Goal: Task Accomplishment & Management: Use online tool/utility

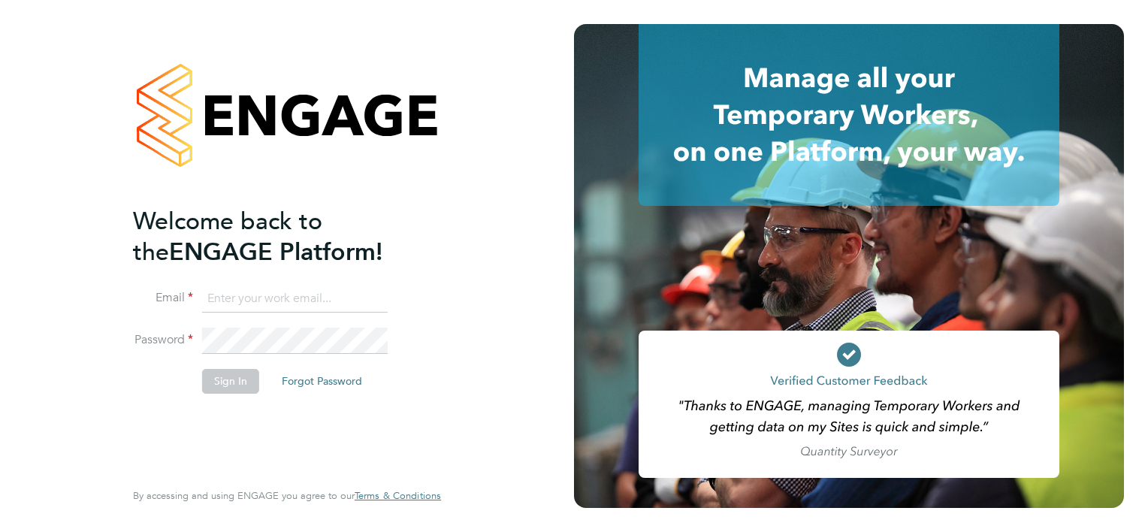
type input "[EMAIL_ADDRESS][DOMAIN_NAME]"
click at [219, 379] on button "Sign In" at bounding box center [230, 381] width 57 height 24
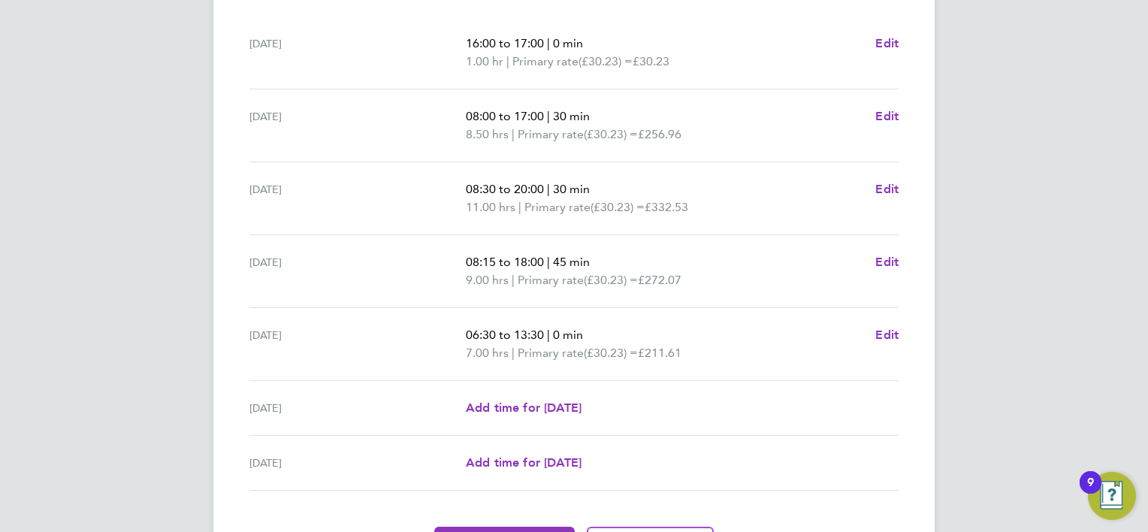
scroll to position [552, 0]
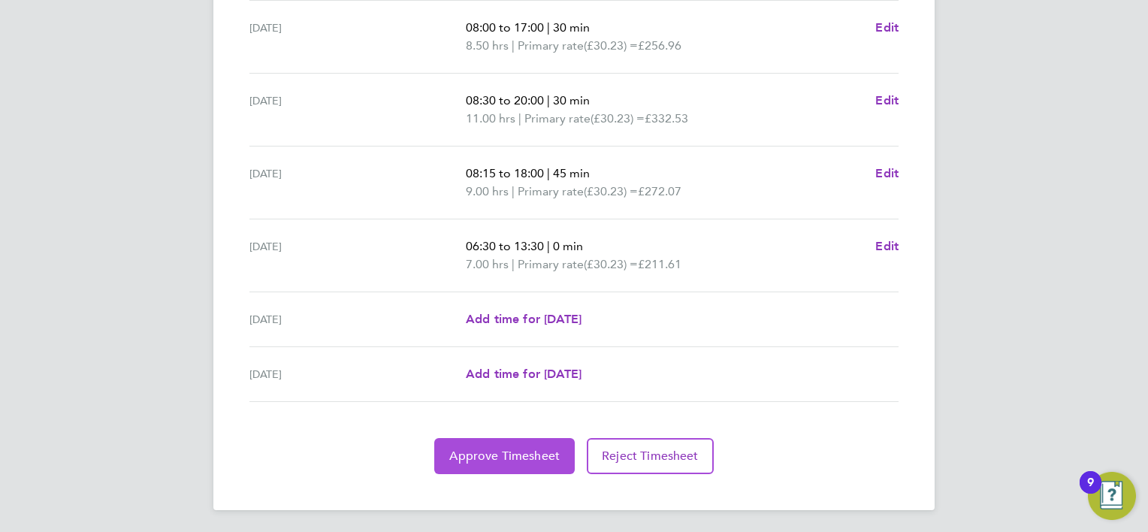
click at [497, 454] on span "Approve Timesheet" at bounding box center [504, 456] width 110 height 15
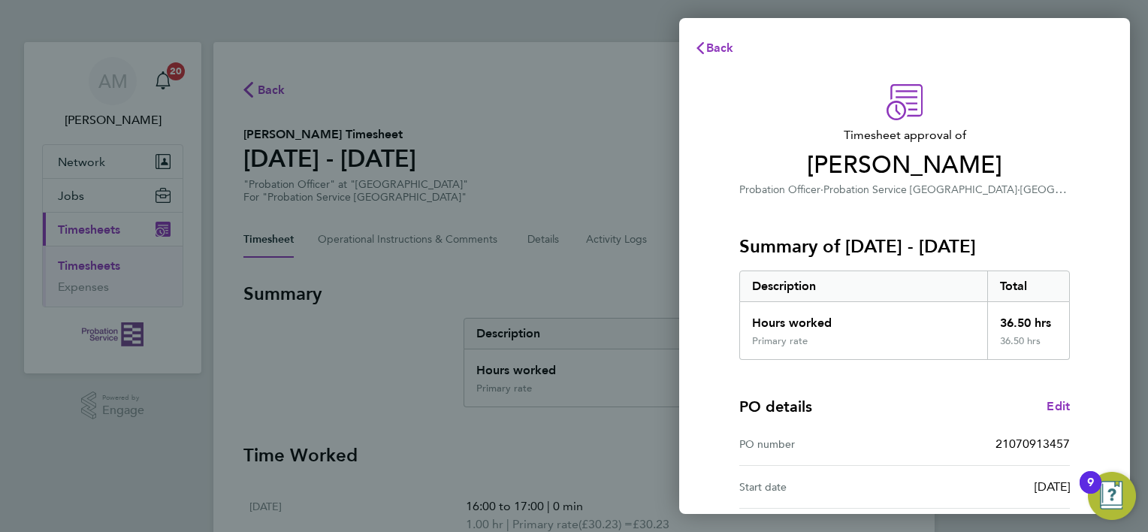
click at [956, 243] on h3 "Summary of 25 - 31 Aug 2025" at bounding box center [904, 246] width 331 height 24
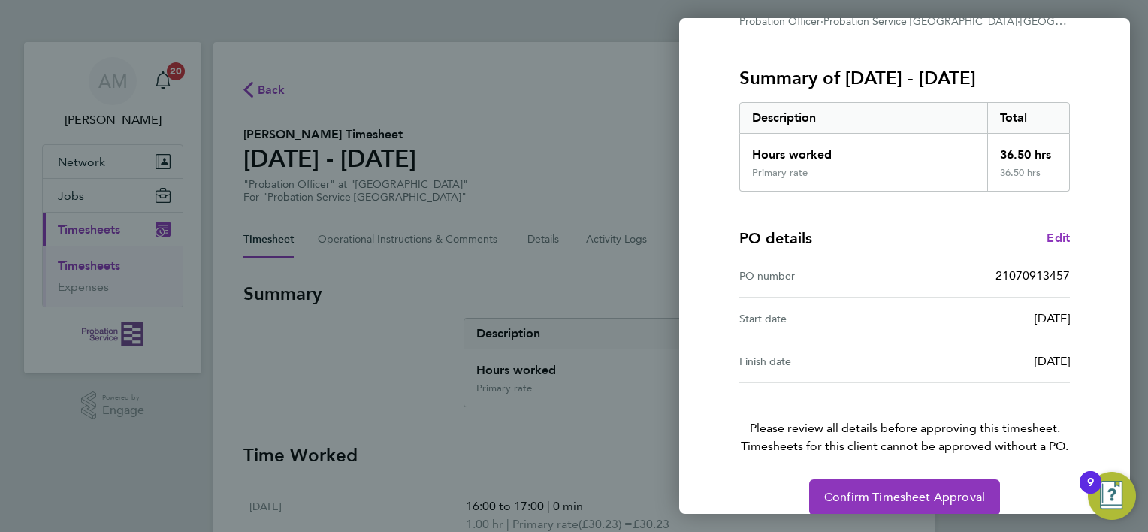
scroll to position [186, 0]
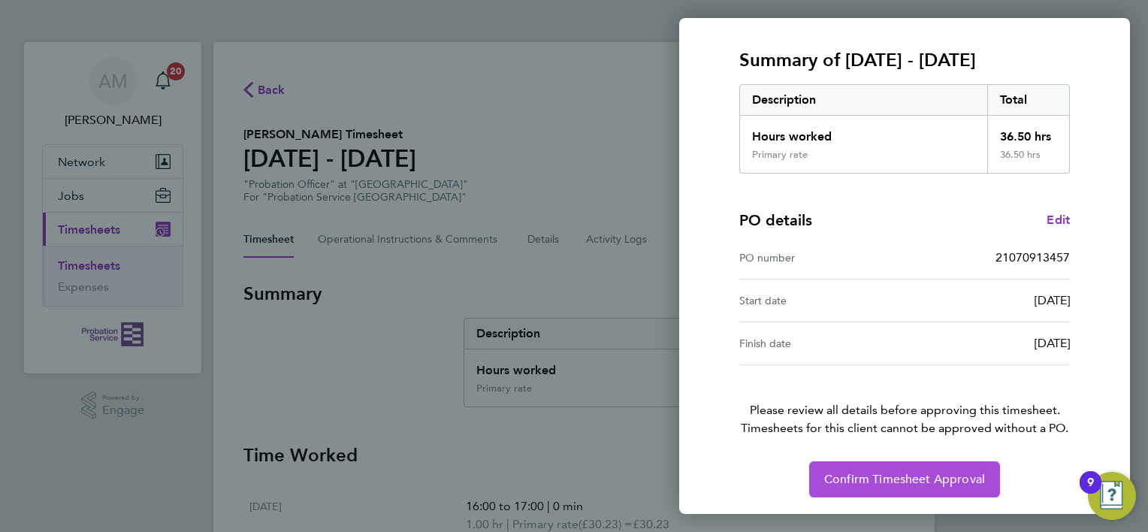
click at [889, 465] on button "Confirm Timesheet Approval" at bounding box center [904, 479] width 191 height 36
